Goal: Transaction & Acquisition: Subscribe to service/newsletter

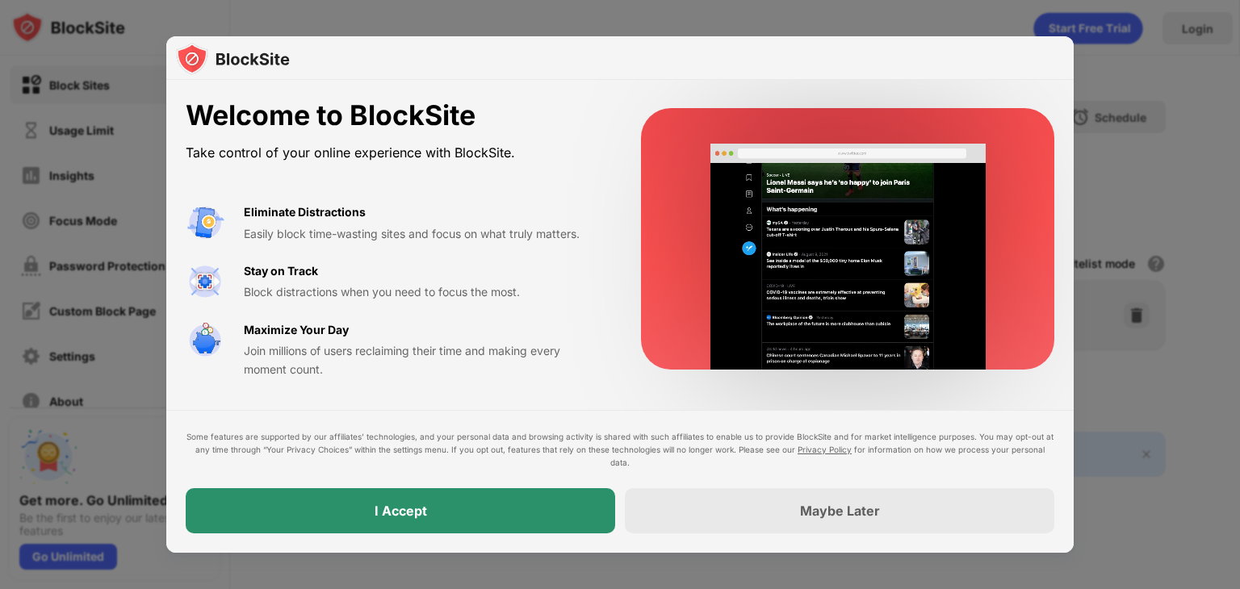
click at [480, 509] on div "I Accept" at bounding box center [401, 510] width 430 height 45
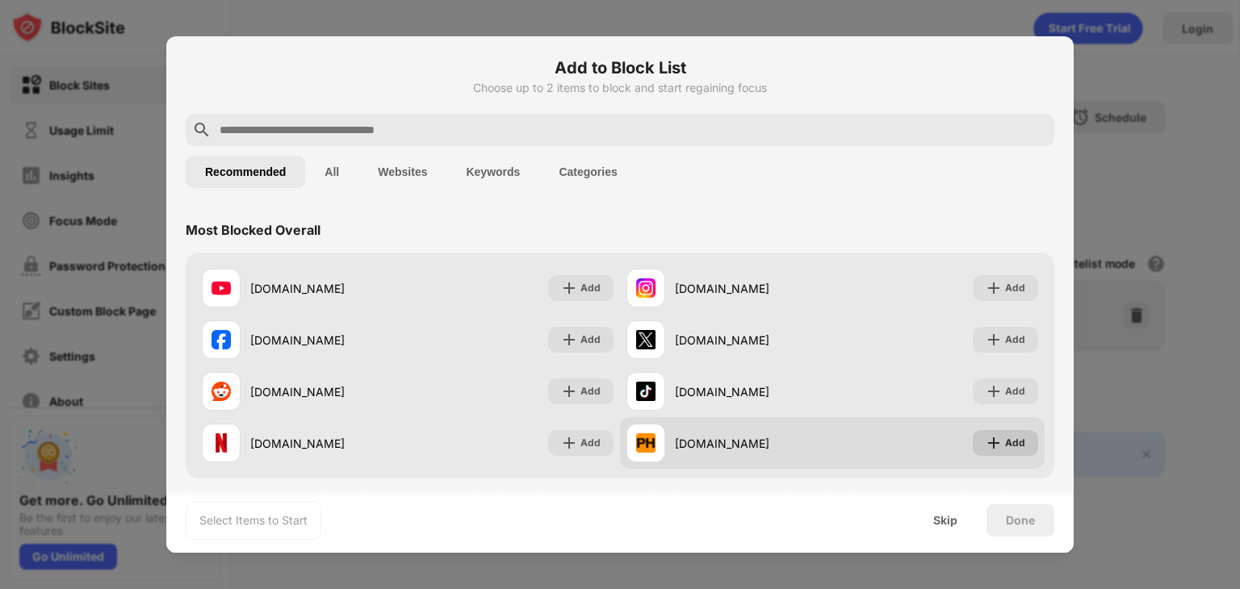
click at [987, 451] on div "Add" at bounding box center [1005, 443] width 65 height 26
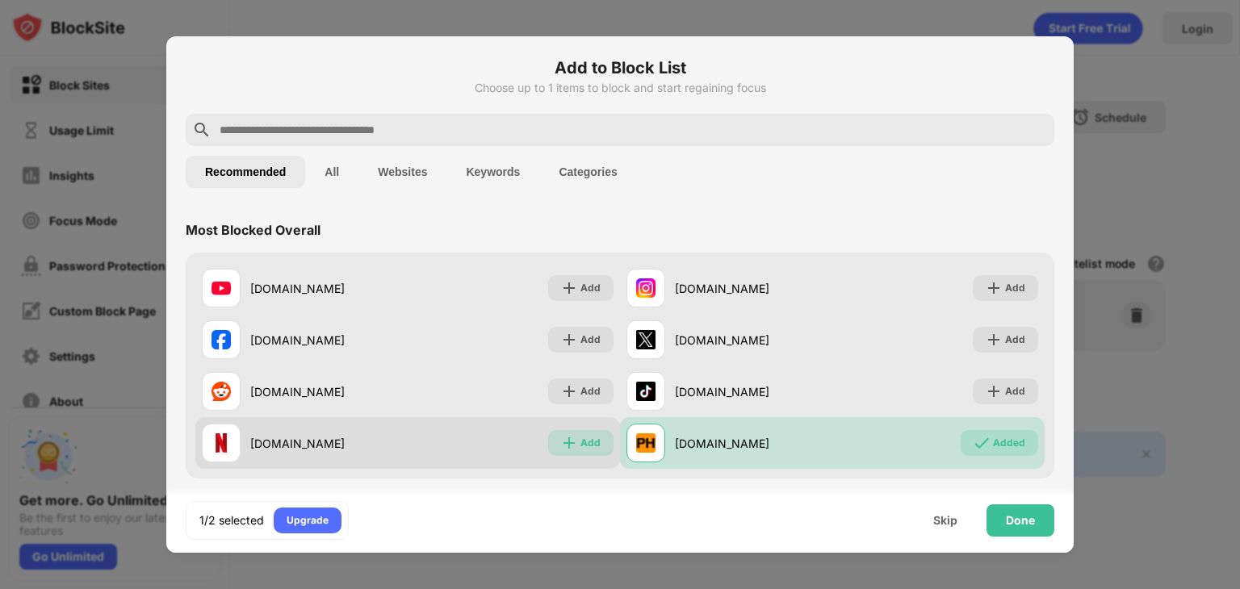
click at [590, 437] on div "Add" at bounding box center [591, 443] width 20 height 16
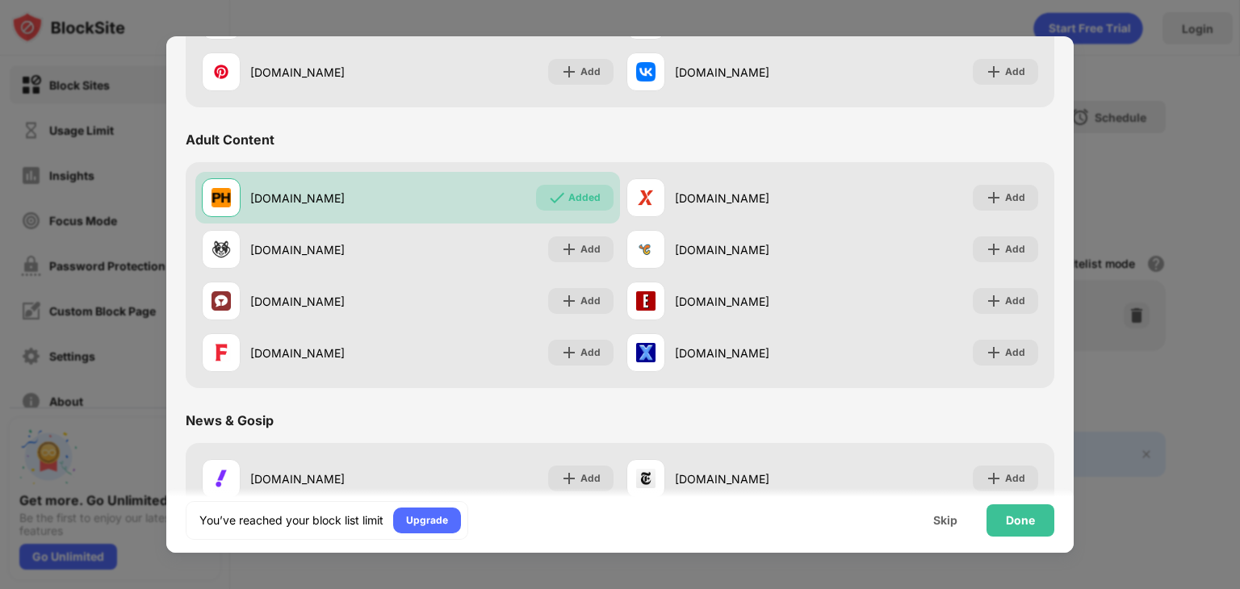
scroll to position [685, 0]
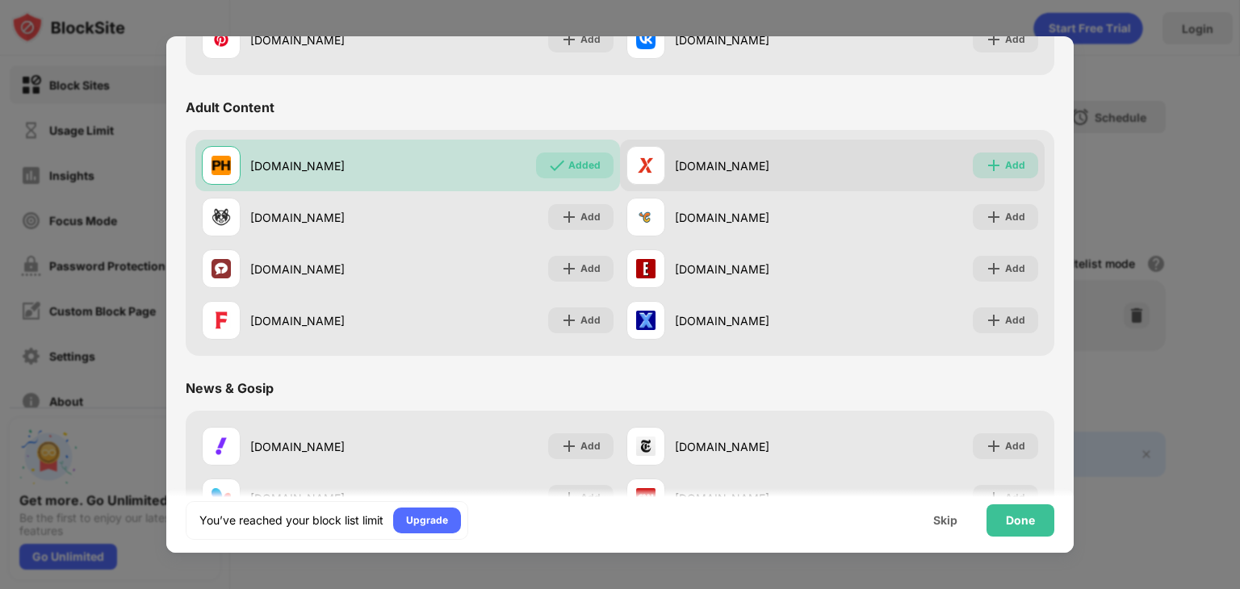
click at [988, 160] on img at bounding box center [994, 165] width 16 height 16
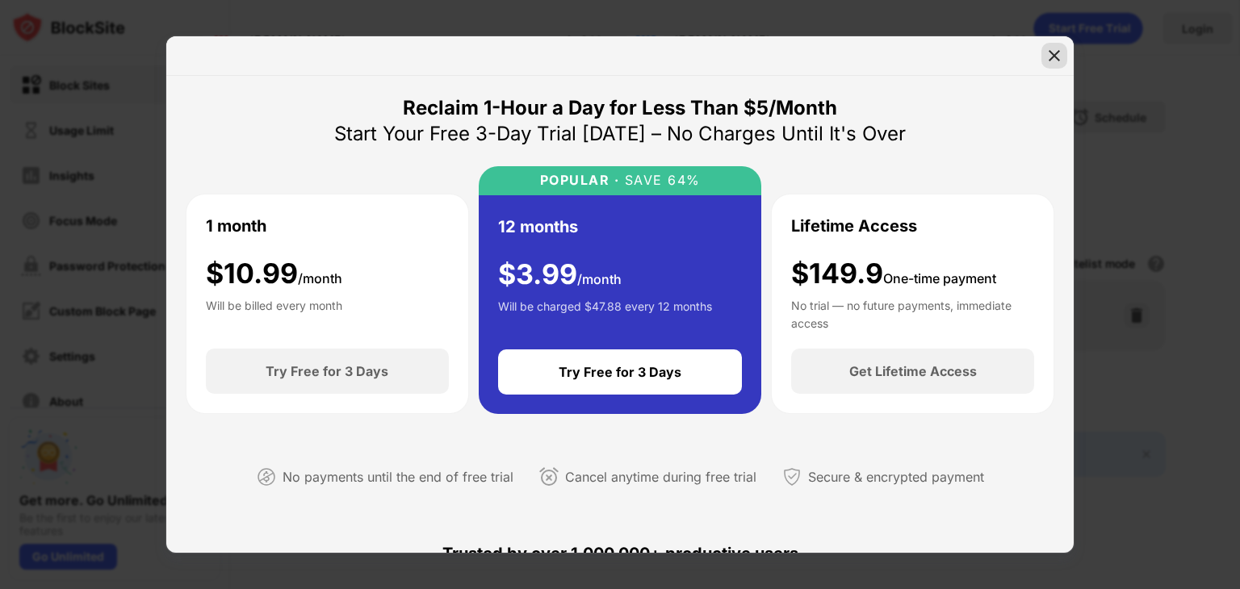
click at [1052, 59] on img at bounding box center [1054, 56] width 16 height 16
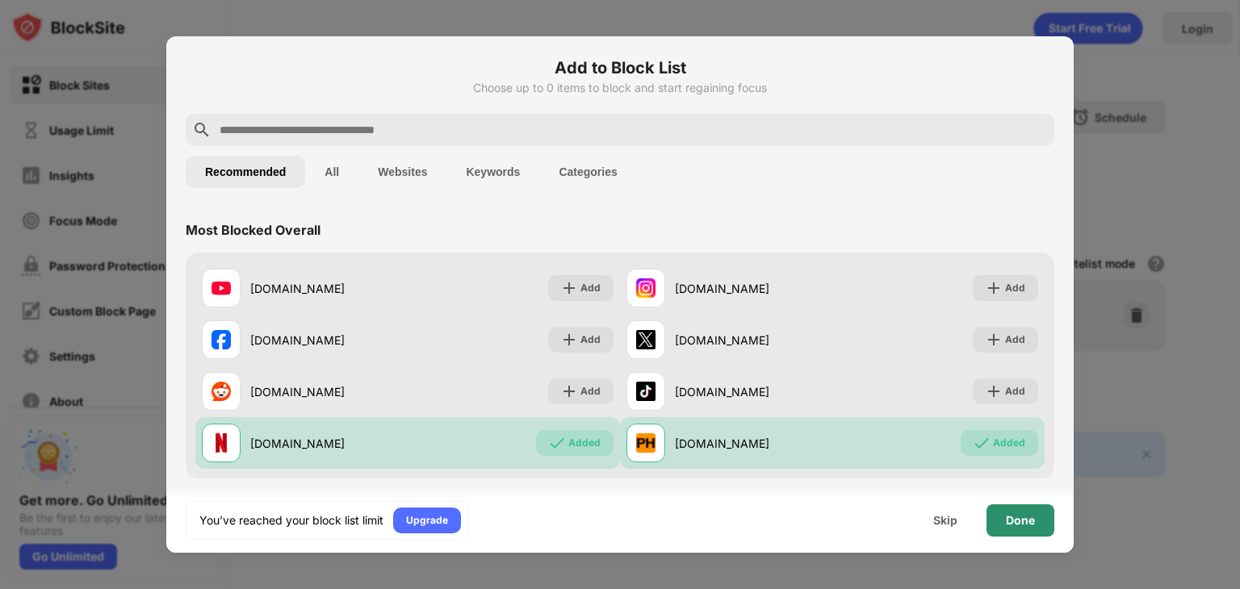
click at [1017, 508] on div "Done" at bounding box center [1021, 521] width 68 height 32
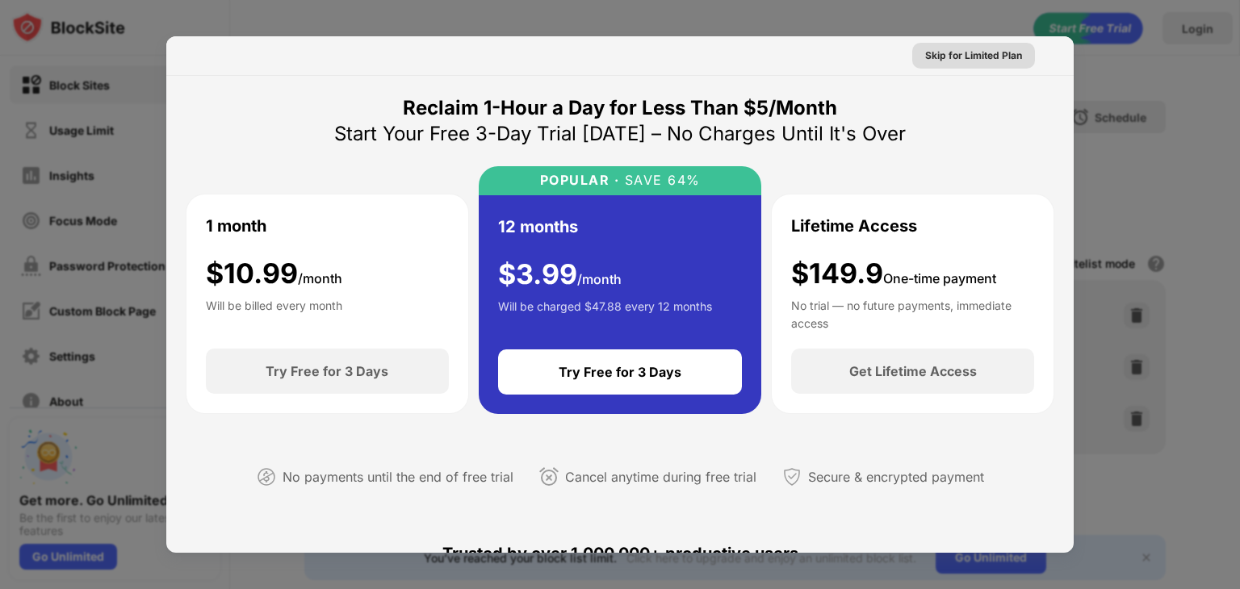
click at [983, 56] on div "Skip for Limited Plan" at bounding box center [973, 56] width 97 height 16
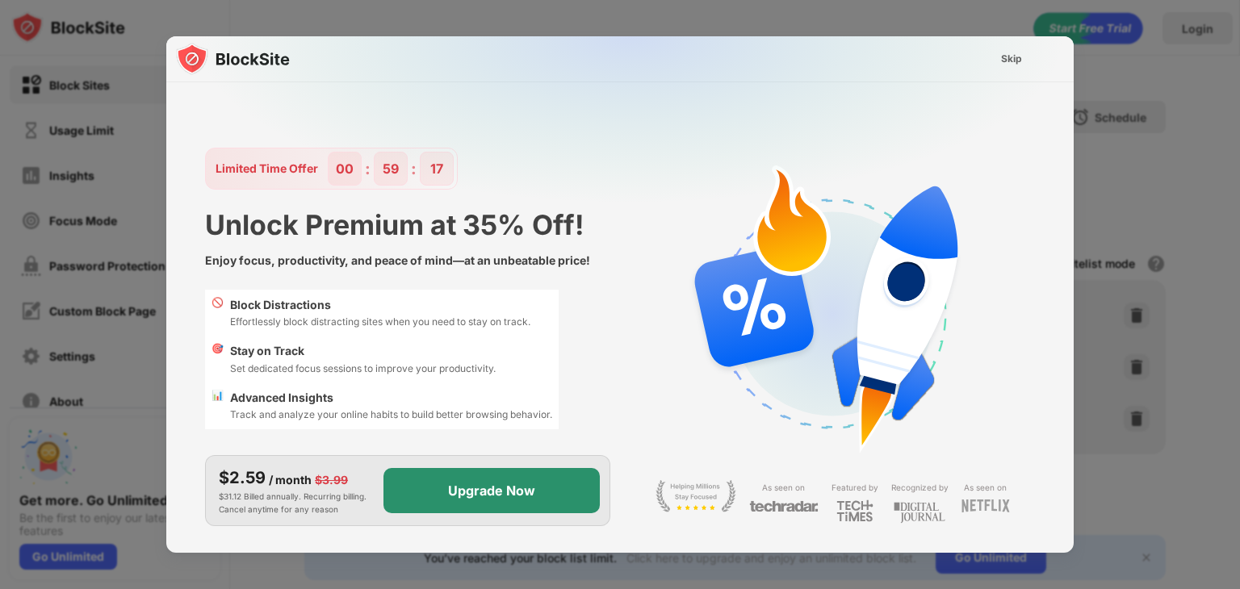
click at [517, 490] on div "Upgrade Now" at bounding box center [491, 491] width 87 height 16
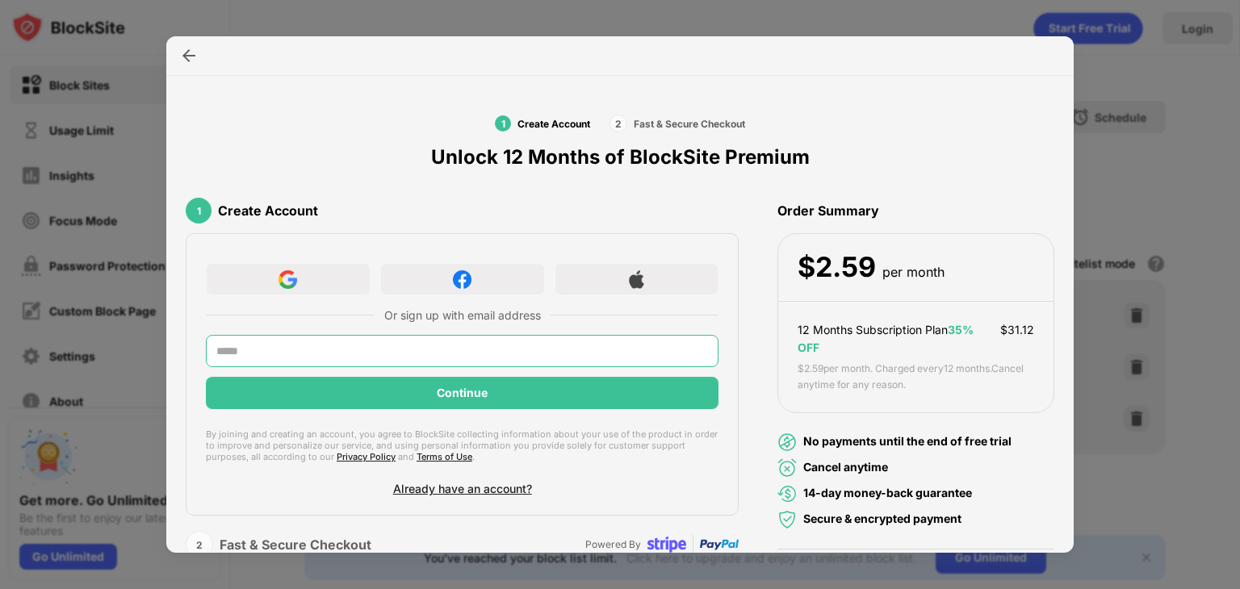
click at [525, 363] on input "text" at bounding box center [462, 351] width 513 height 32
type input "**********"
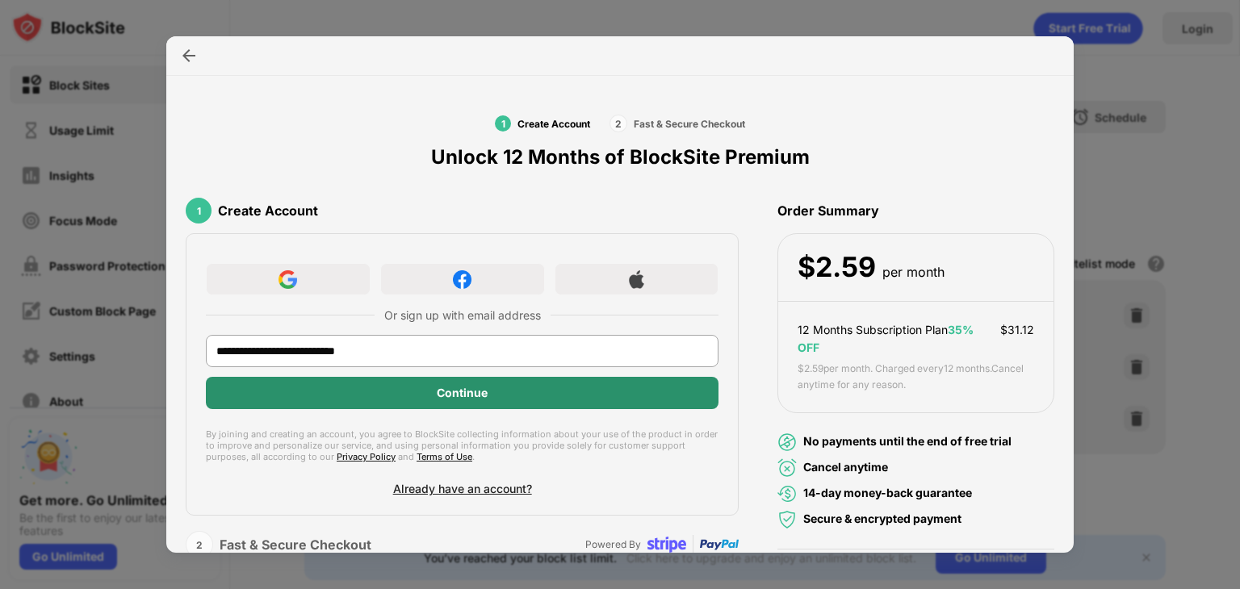
click at [438, 396] on div "Continue" at bounding box center [462, 393] width 51 height 13
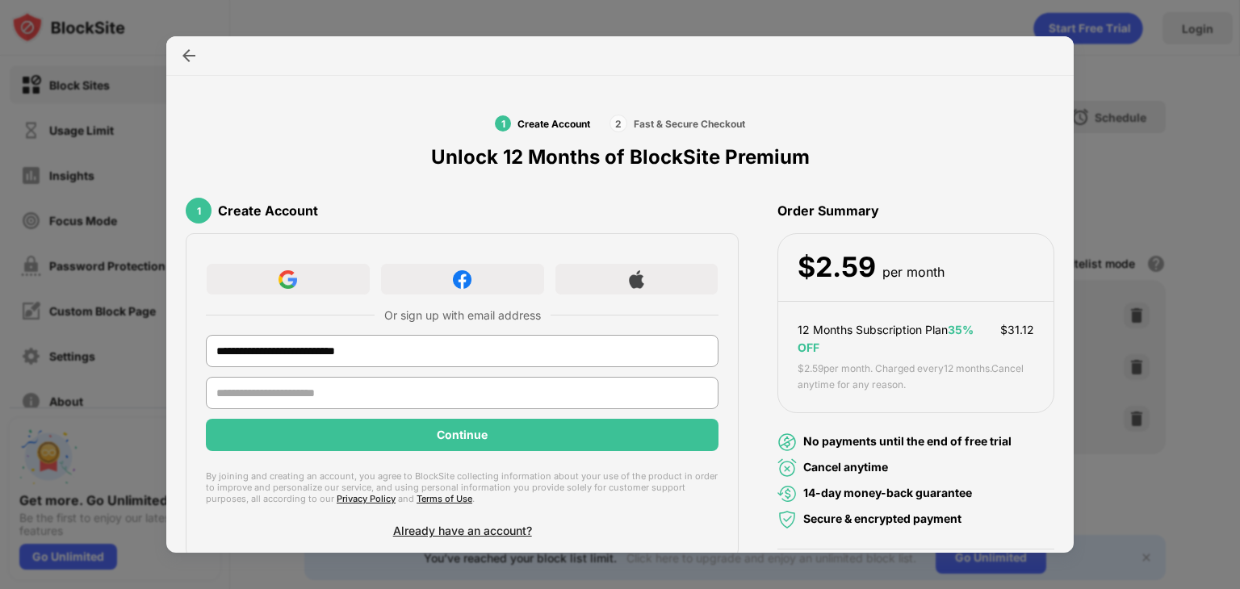
click at [438, 396] on input "text" at bounding box center [462, 393] width 513 height 32
type input "**********"
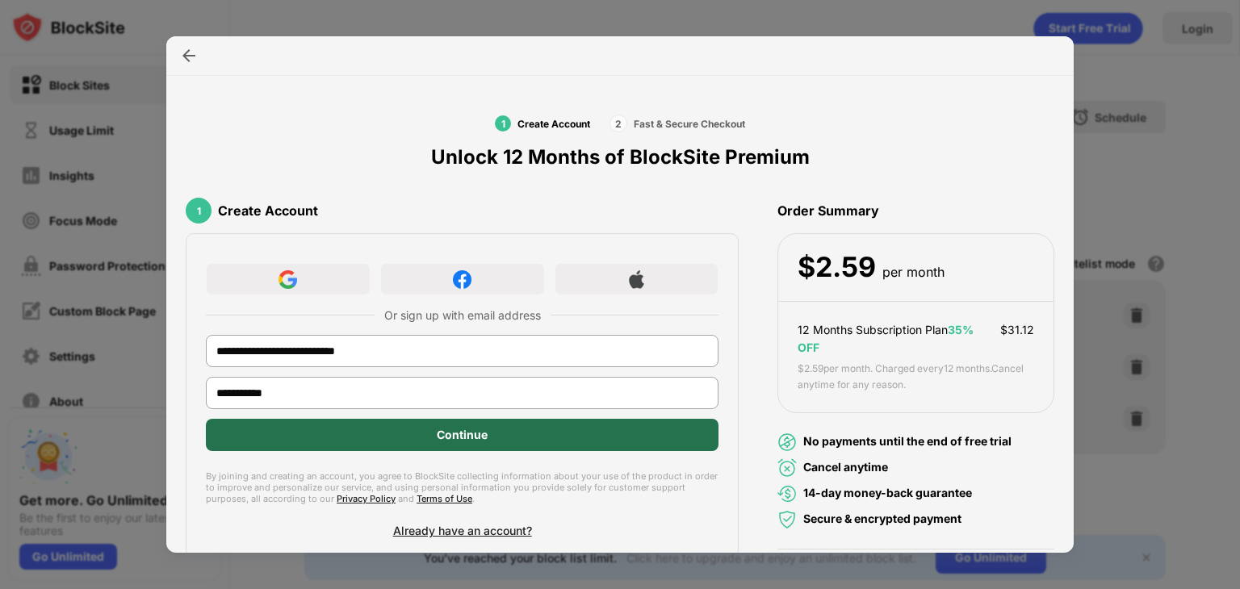
click at [413, 428] on div "Continue" at bounding box center [462, 435] width 513 height 32
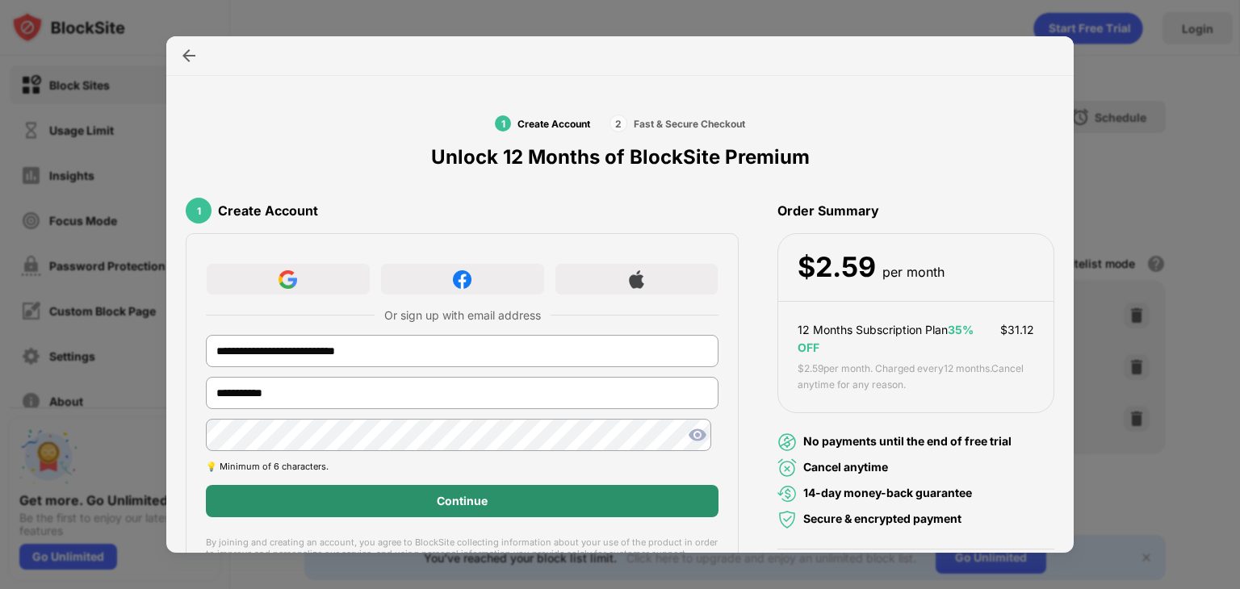
click at [407, 491] on div "Continue" at bounding box center [462, 501] width 513 height 32
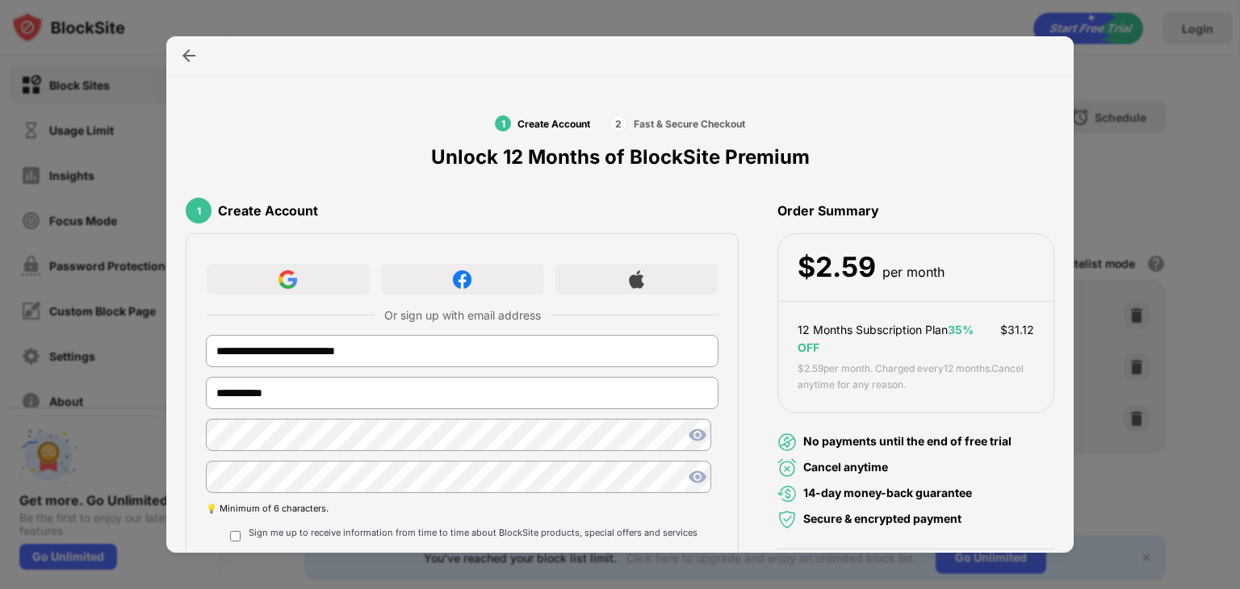
click at [409, 529] on div "Sign me up to receive information from time to time about BlockSite products, s…" at bounding box center [473, 535] width 449 height 17
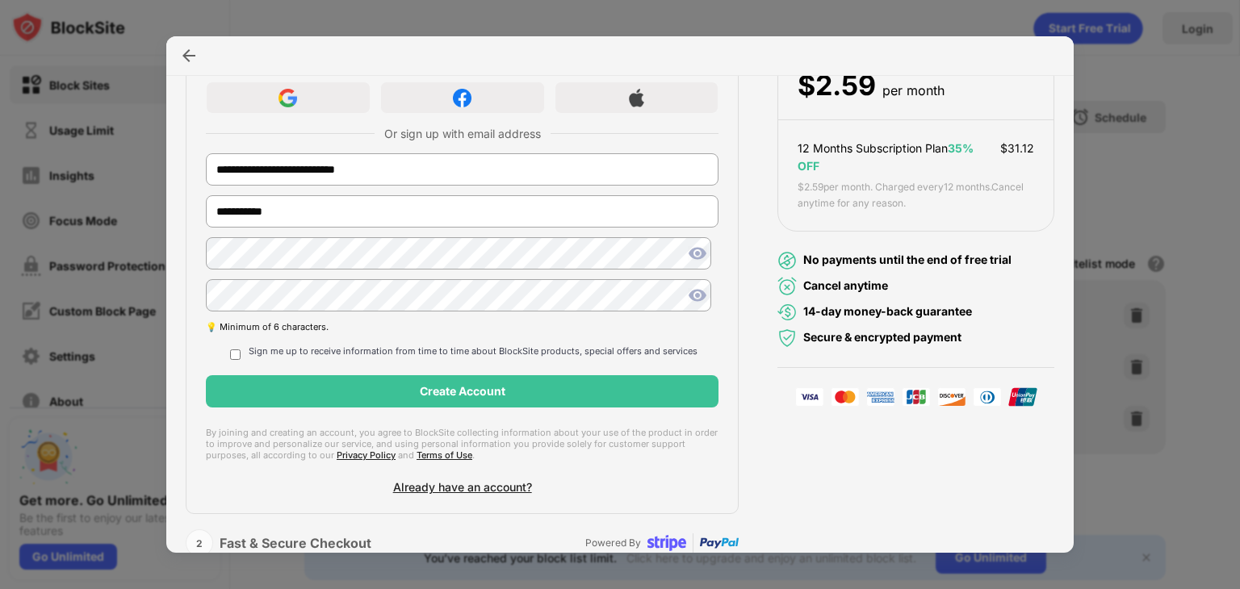
scroll to position [191, 0]
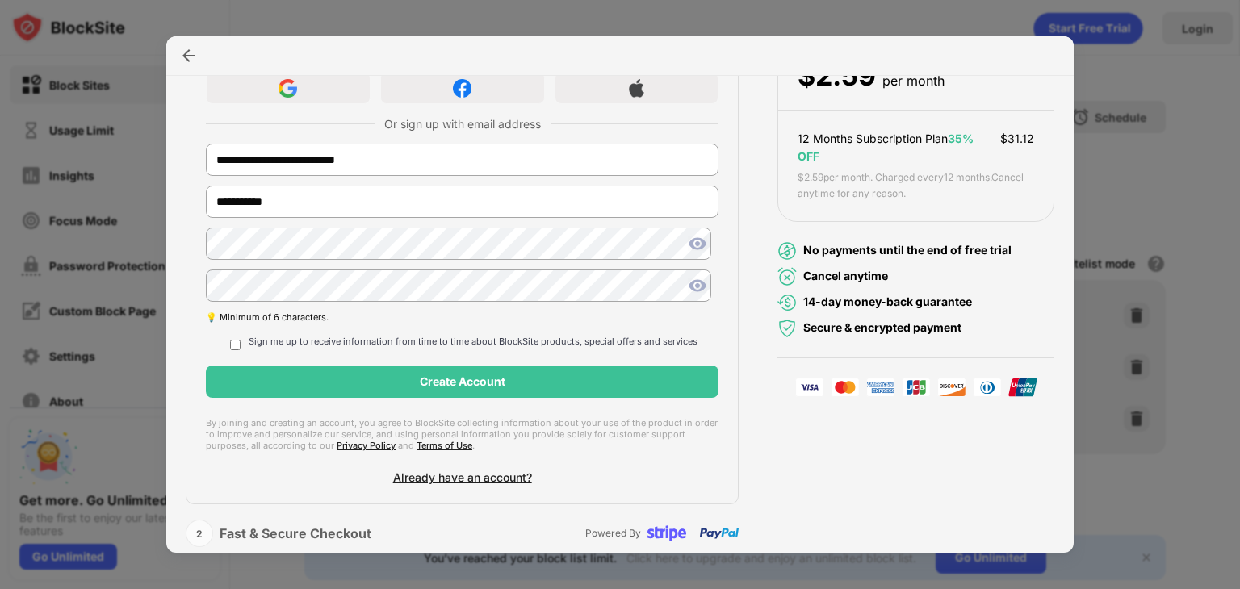
click at [559, 337] on div "Sign me up to receive information from time to time about BlockSite products, s…" at bounding box center [473, 344] width 449 height 17
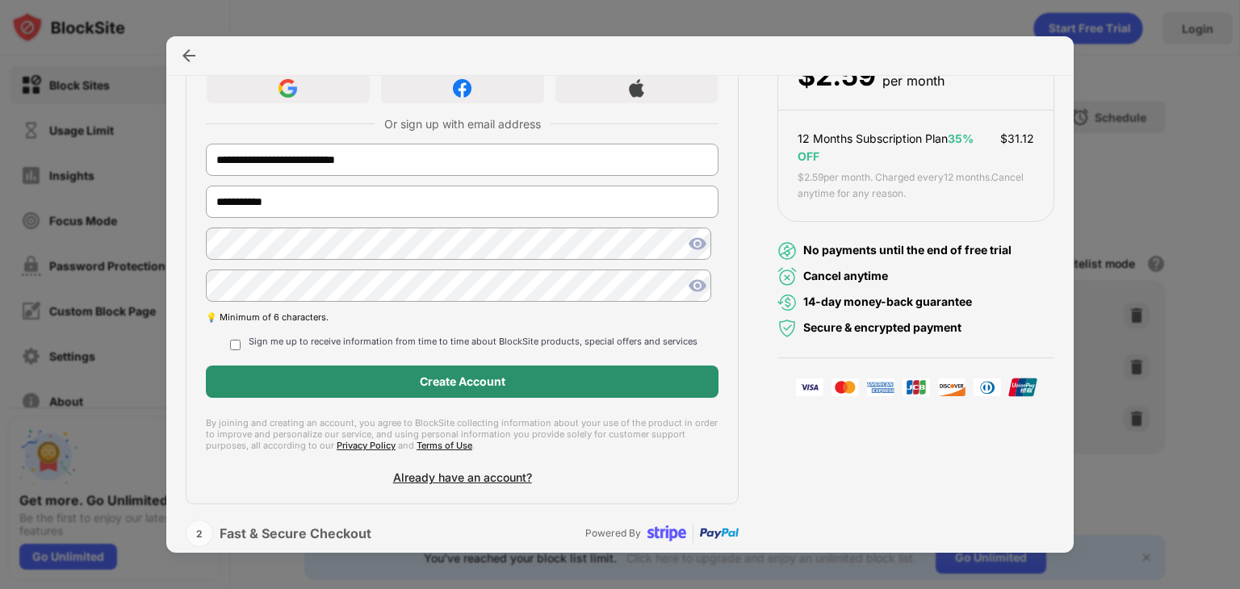
click at [267, 384] on div "Create Account" at bounding box center [462, 382] width 513 height 32
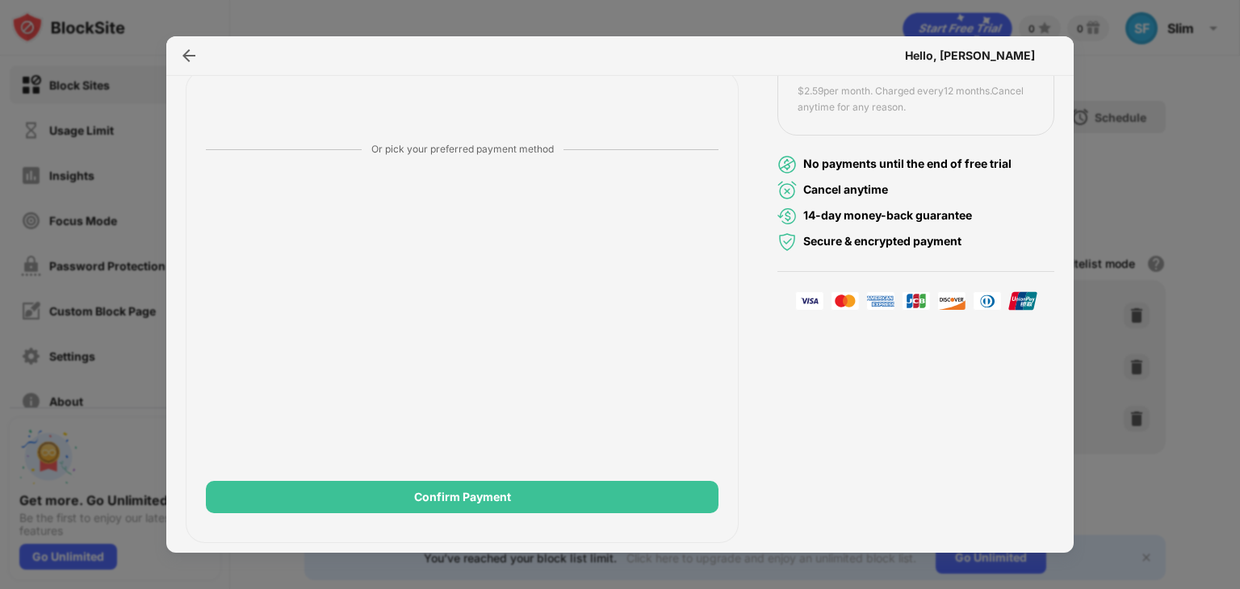
scroll to position [281, 0]
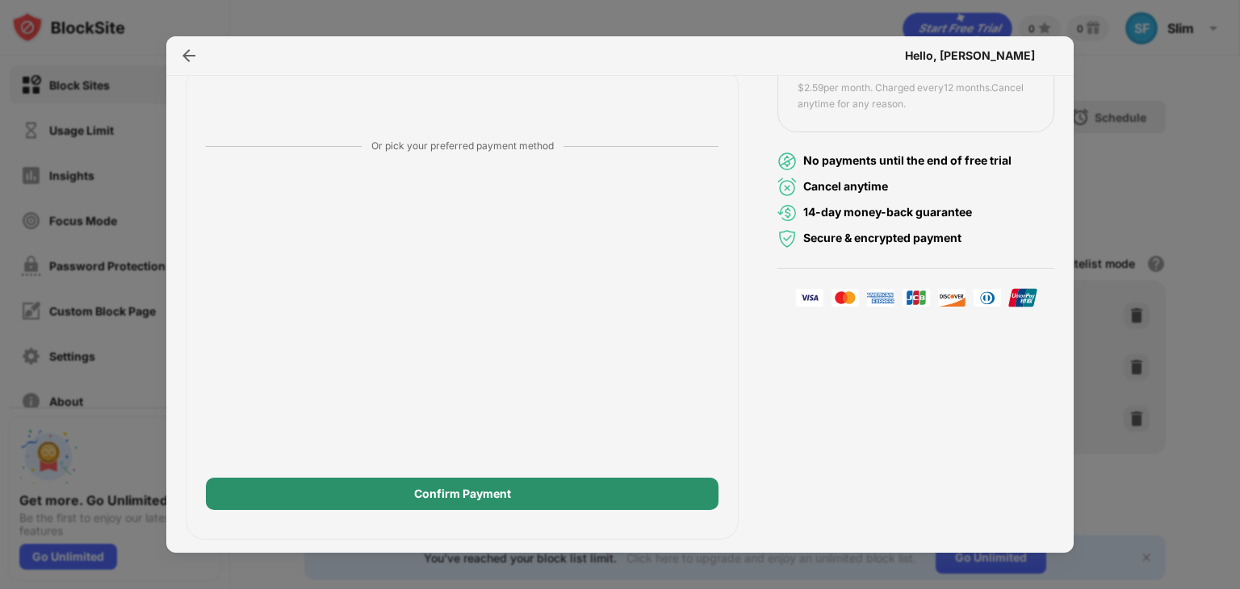
click at [536, 482] on div "Confirm Payment" at bounding box center [462, 494] width 513 height 32
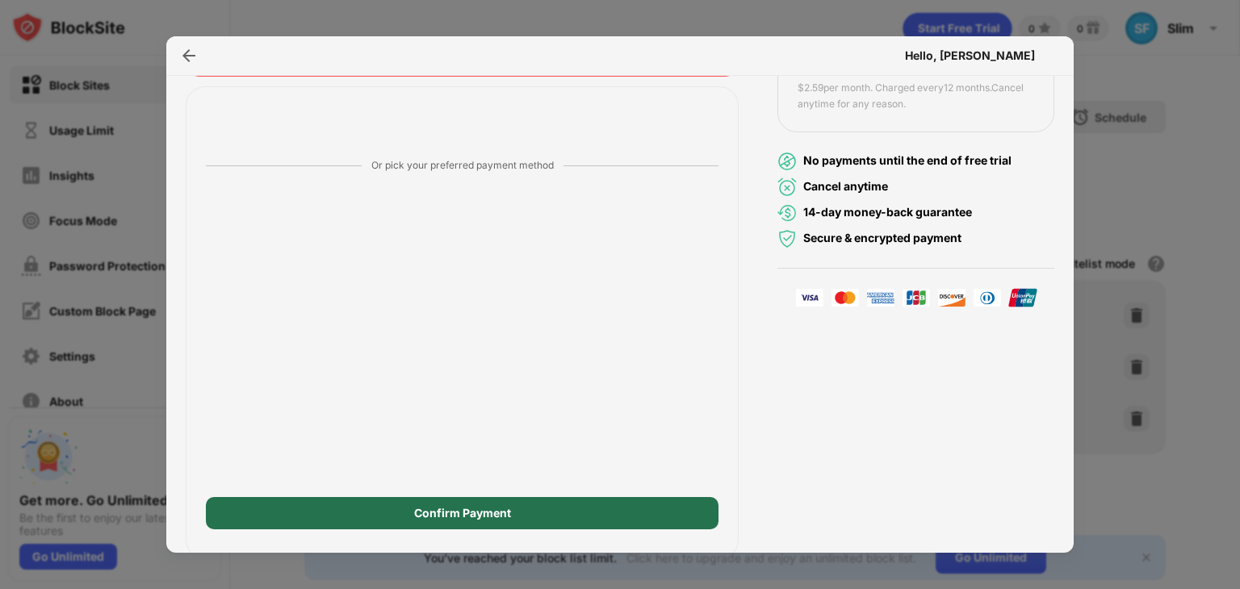
click at [585, 505] on div "Confirm Payment" at bounding box center [462, 513] width 513 height 32
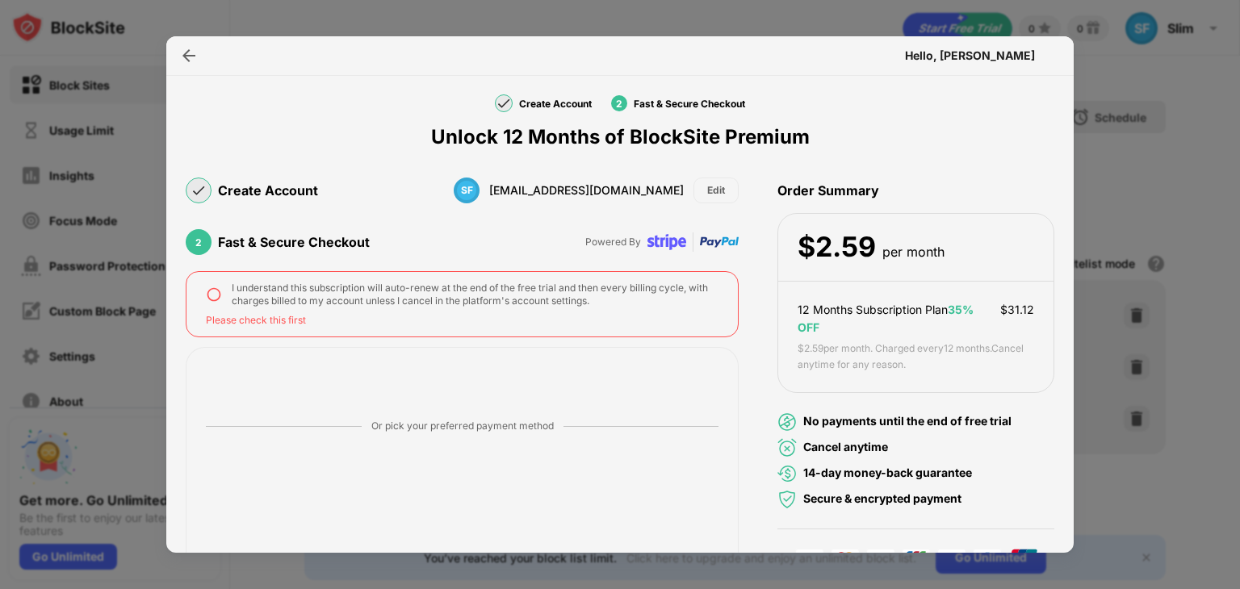
scroll to position [0, 0]
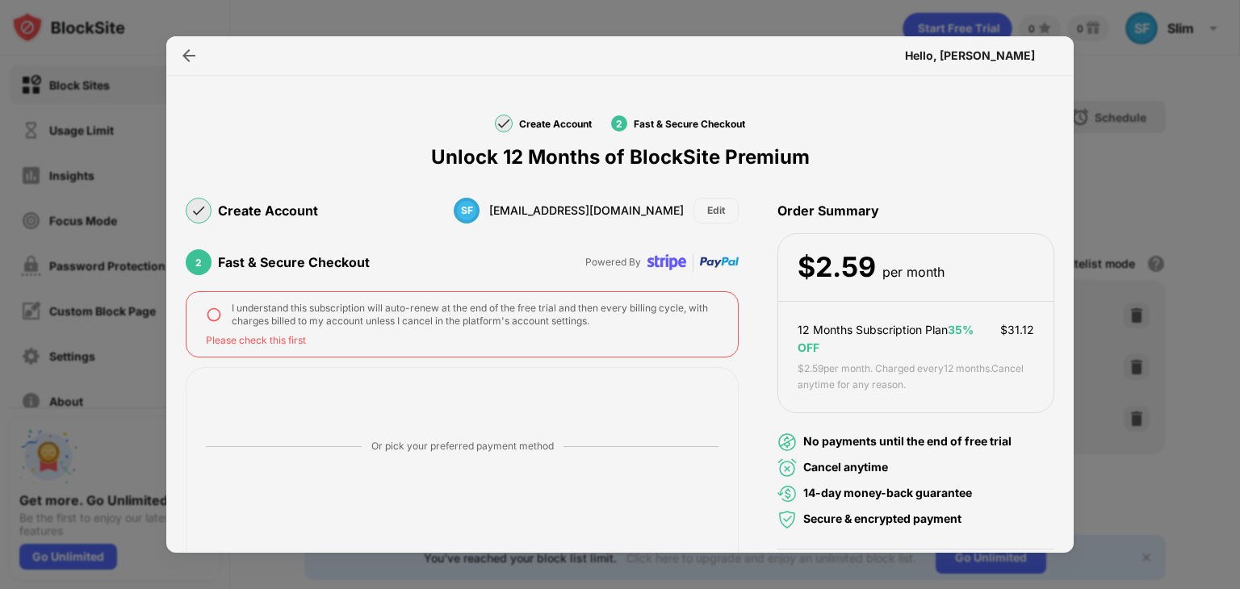
click at [555, 321] on div "I understand this subscription will auto-renew at the end of the free trial and…" at bounding box center [475, 315] width 487 height 26
click at [216, 312] on img at bounding box center [214, 315] width 16 height 16
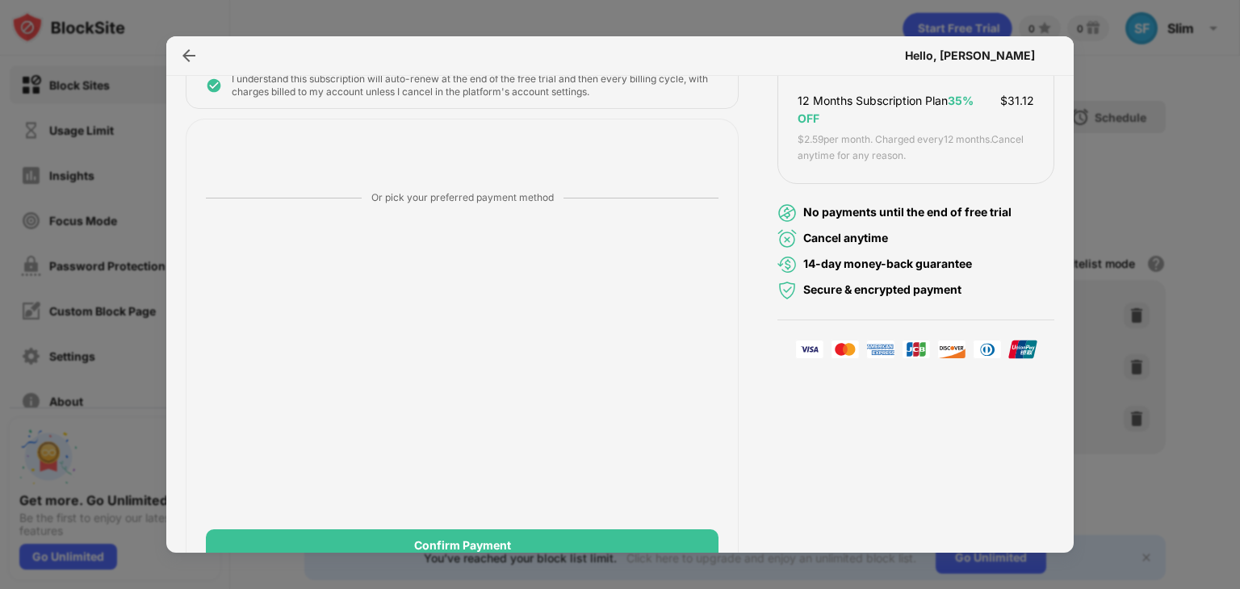
scroll to position [286, 0]
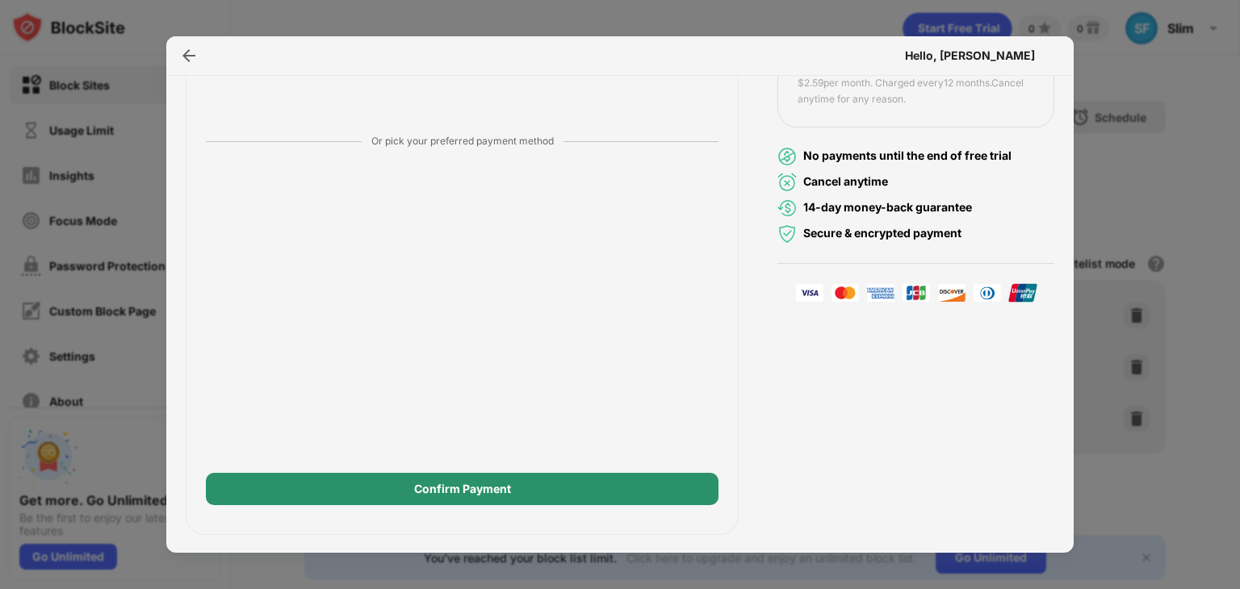
click at [644, 486] on div "Confirm Payment" at bounding box center [462, 489] width 513 height 32
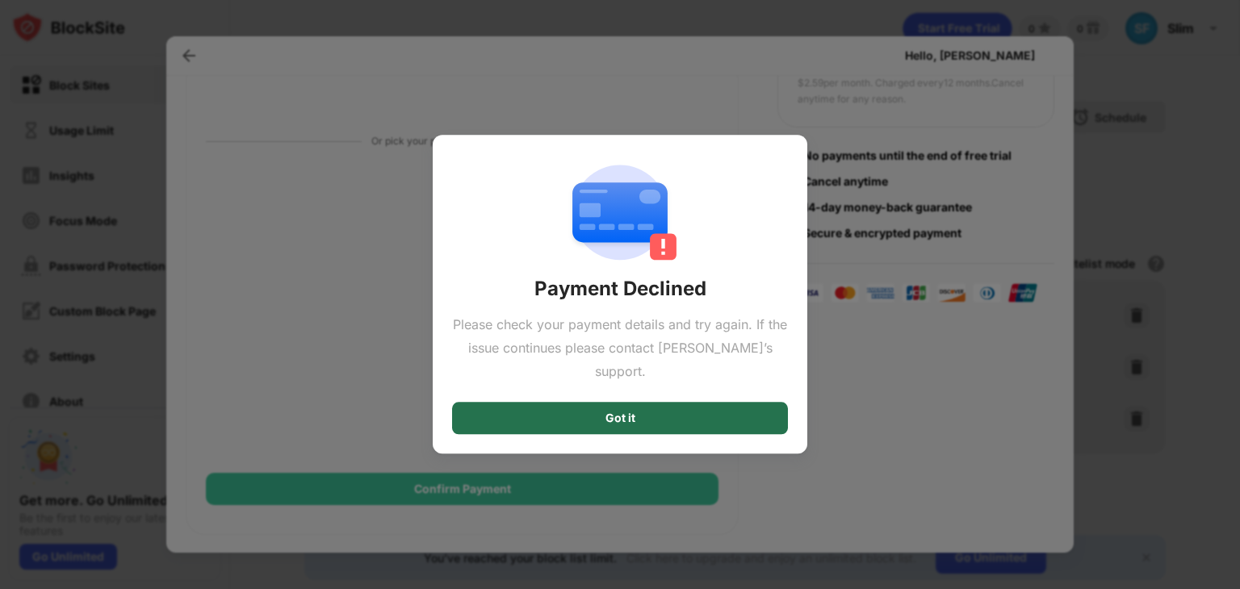
click at [653, 403] on div "Got it" at bounding box center [620, 419] width 336 height 32
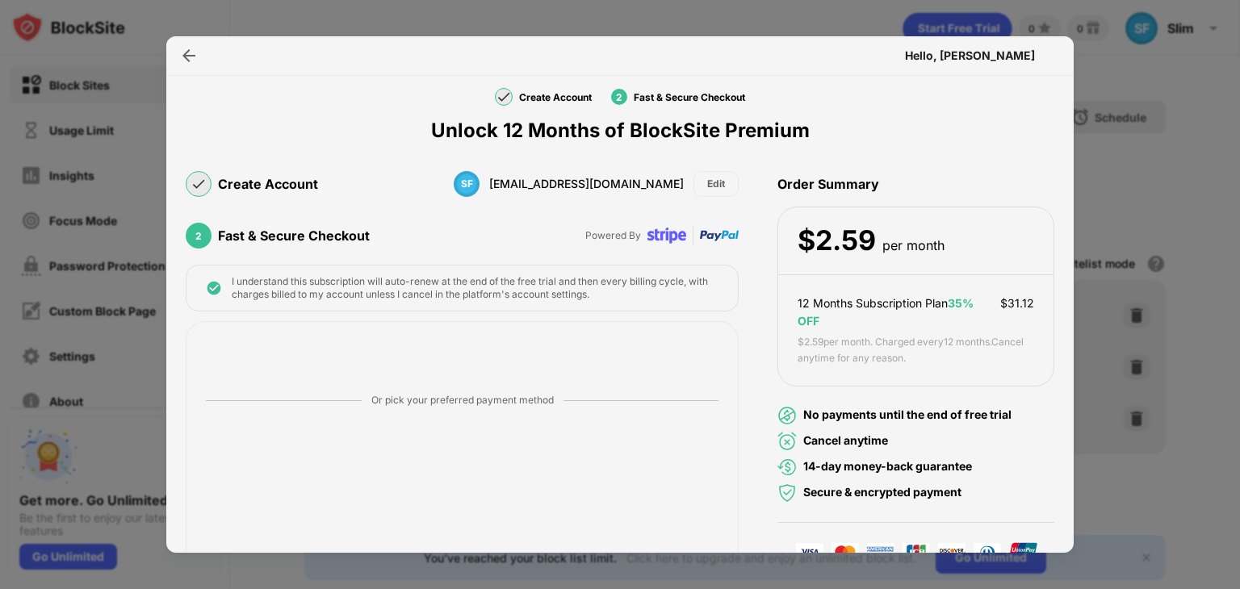
scroll to position [81, 0]
